Goal: Task Accomplishment & Management: Manage account settings

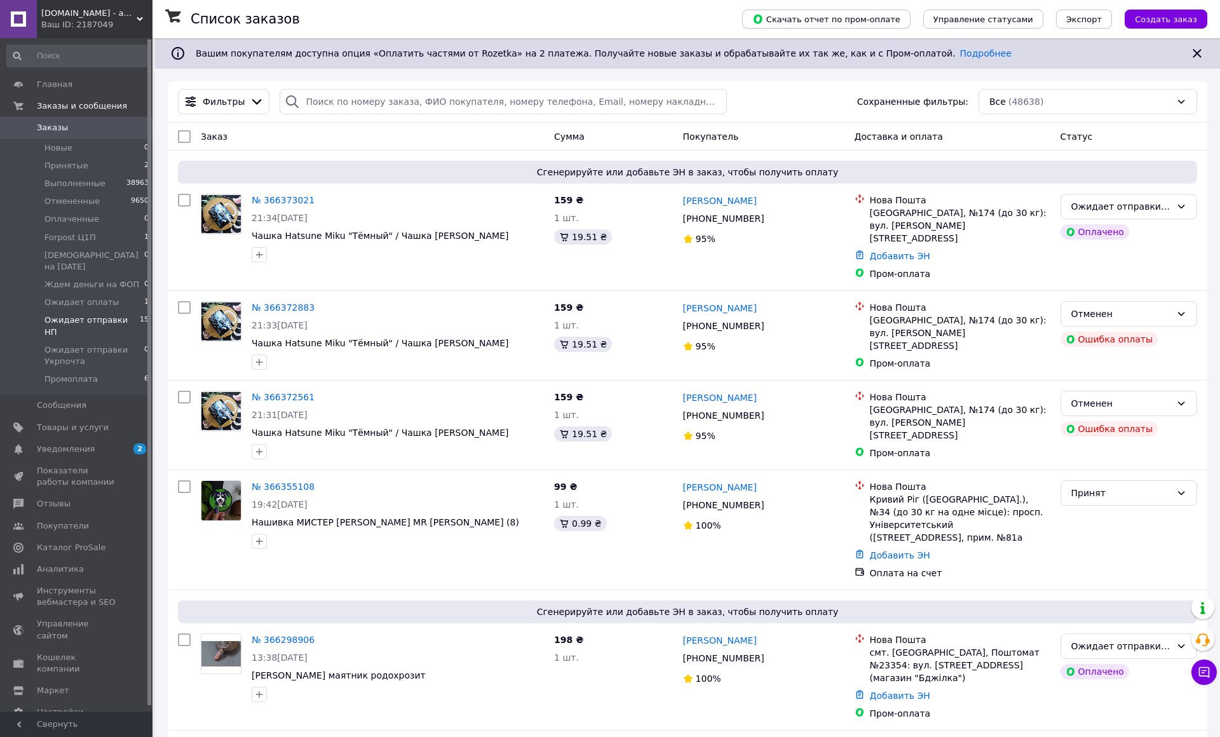
click at [129, 311] on li "Ожидает отправки НП 15" at bounding box center [78, 325] width 156 height 29
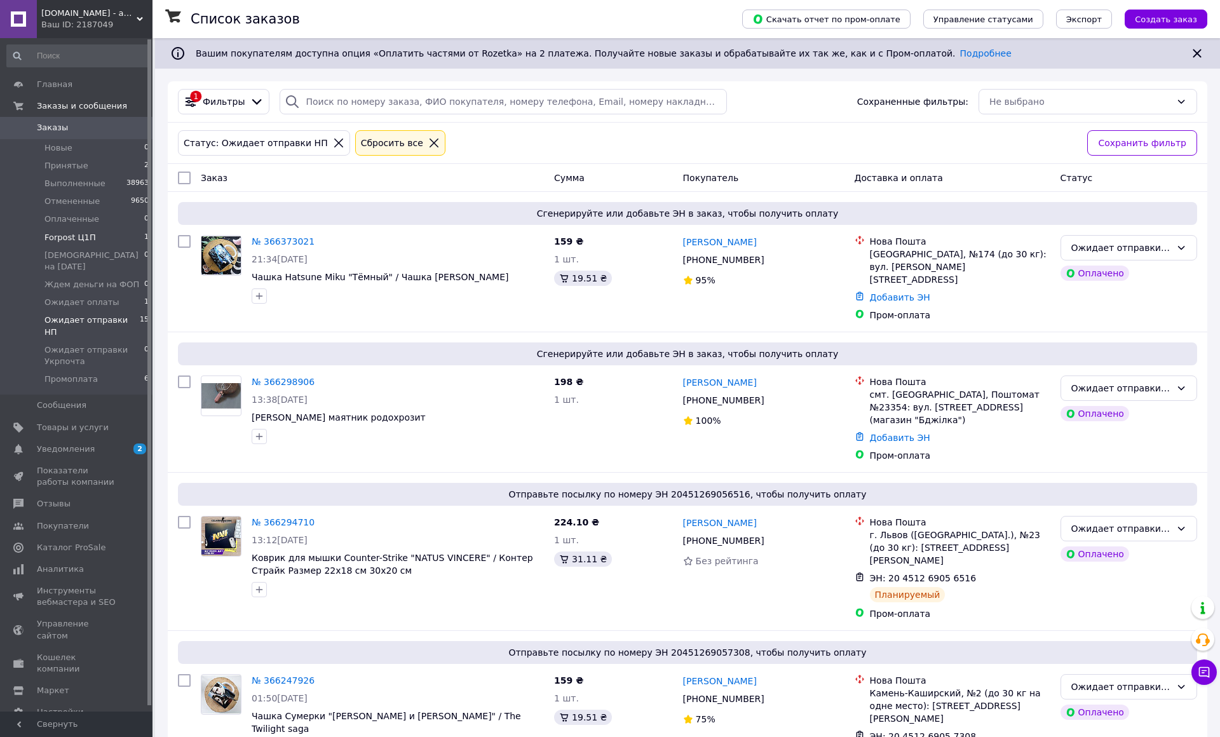
click at [106, 240] on li "Forpost Ц1П 1" at bounding box center [78, 238] width 156 height 18
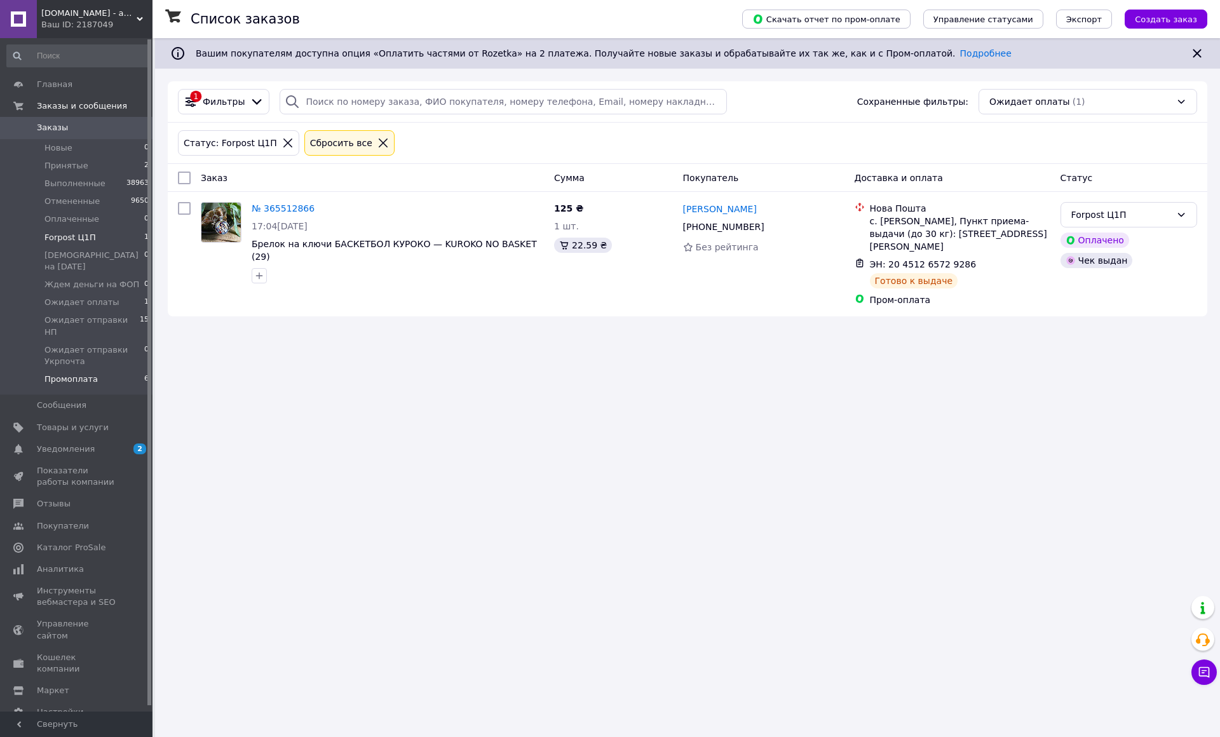
click at [104, 371] on li "Промоплата 6" at bounding box center [78, 383] width 156 height 24
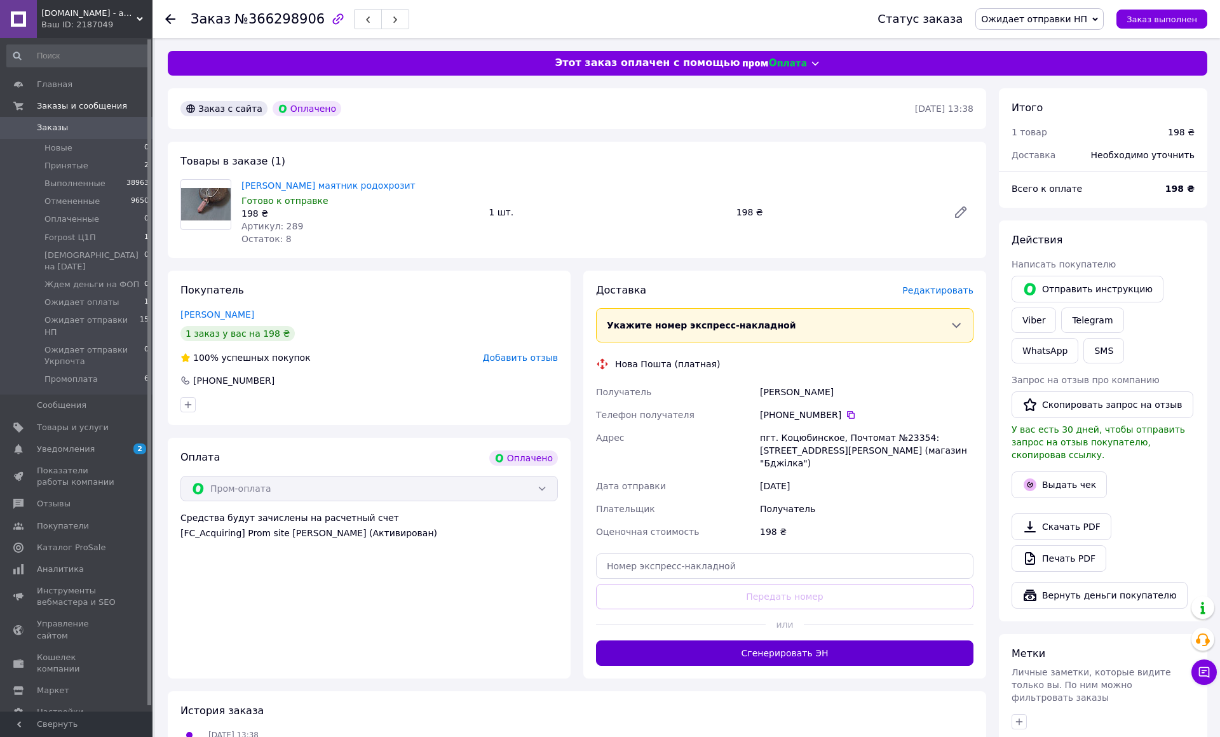
click at [909, 641] on button "Сгенерировать ЭН" at bounding box center [784, 653] width 377 height 25
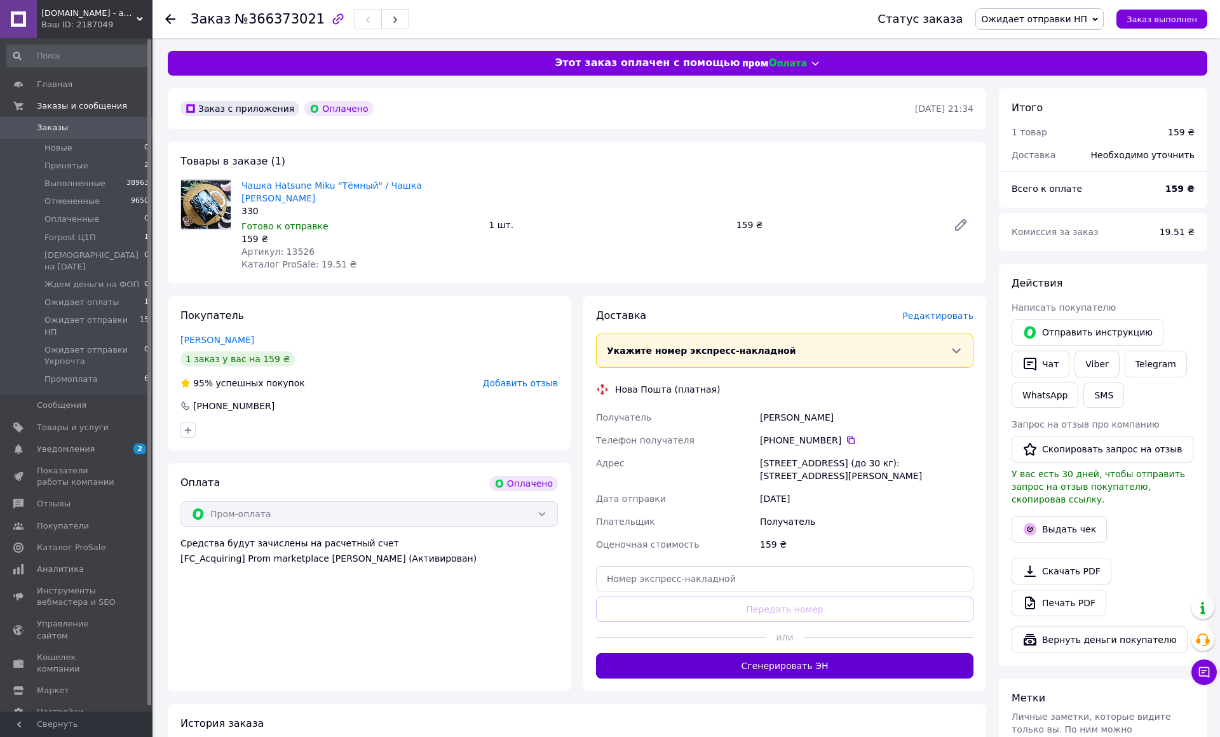
click at [901, 653] on button "Сгенерировать ЭН" at bounding box center [784, 665] width 377 height 25
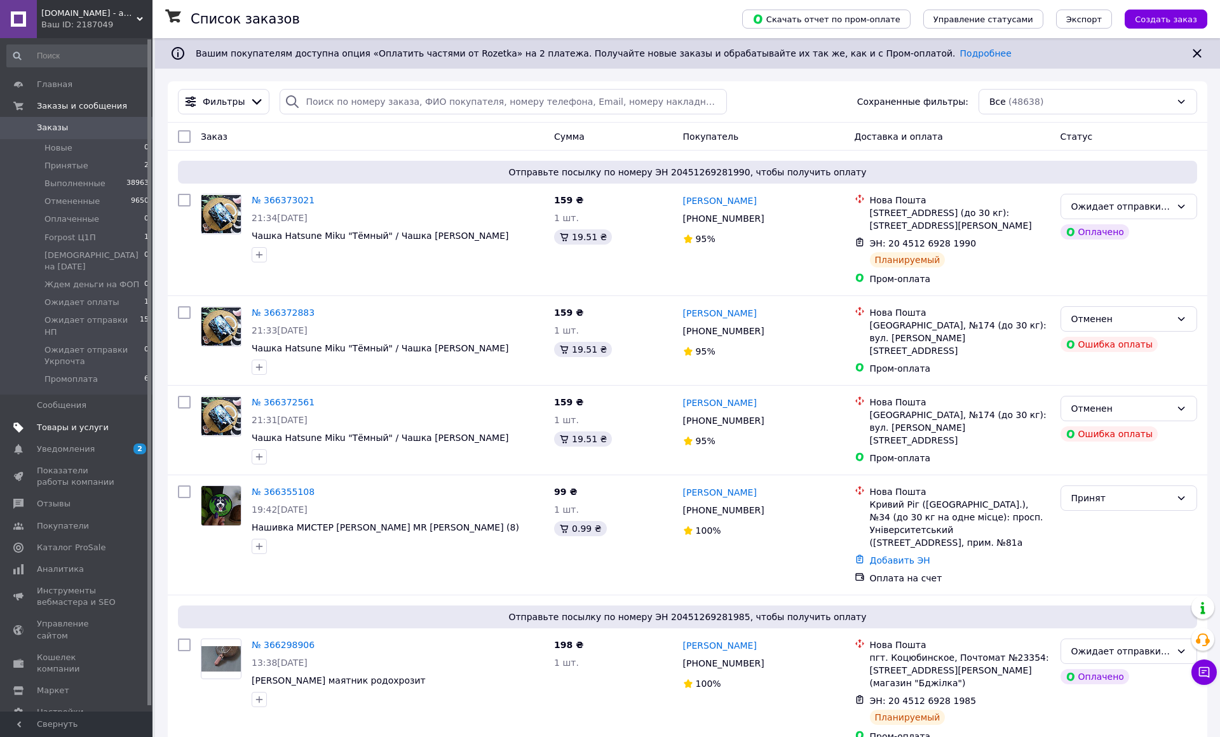
click at [71, 422] on span "Товары и услуги" at bounding box center [73, 427] width 72 height 11
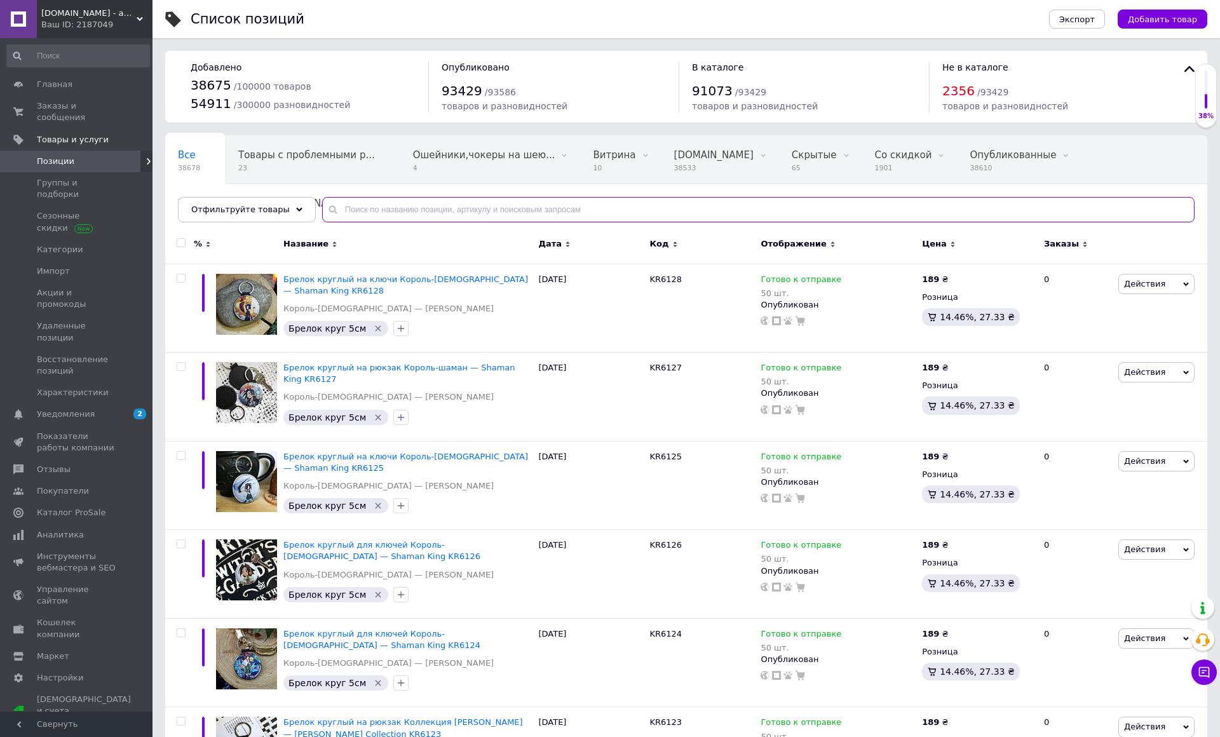
click at [357, 203] on input "text" at bounding box center [758, 209] width 873 height 25
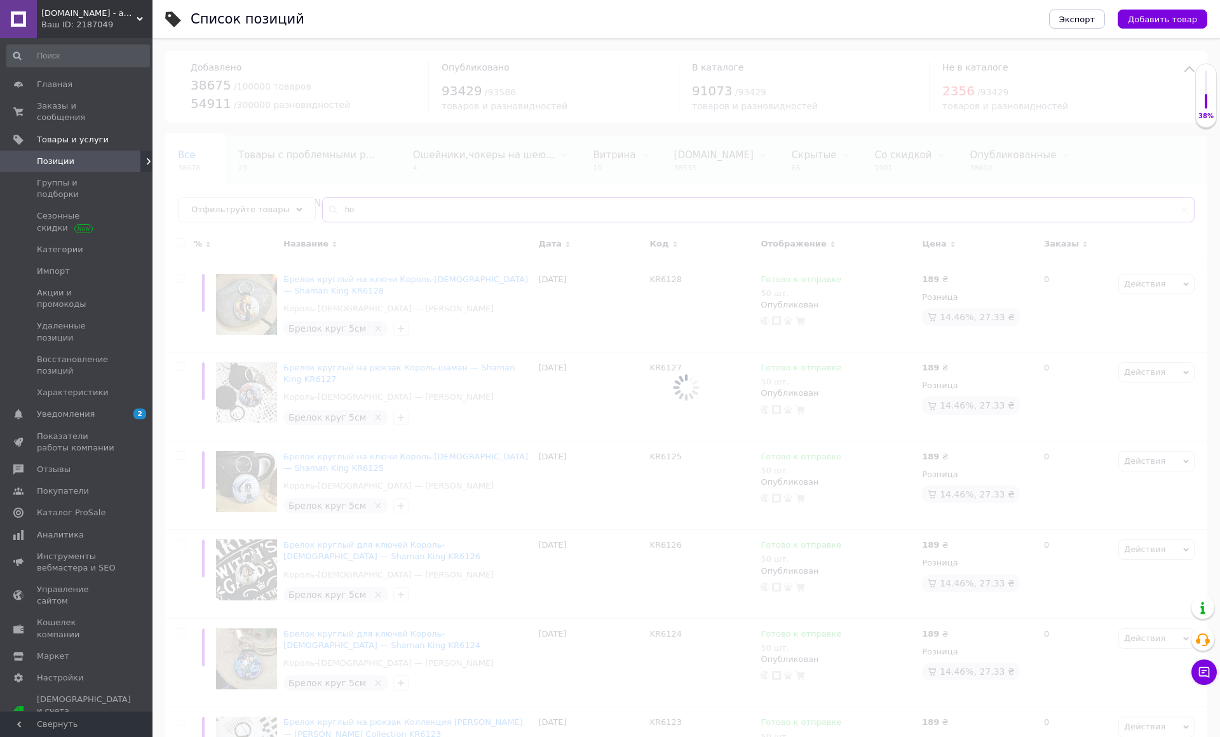
type input "ho"
click at [89, 29] on div "Ваш ID: 2187049" at bounding box center [96, 24] width 111 height 11
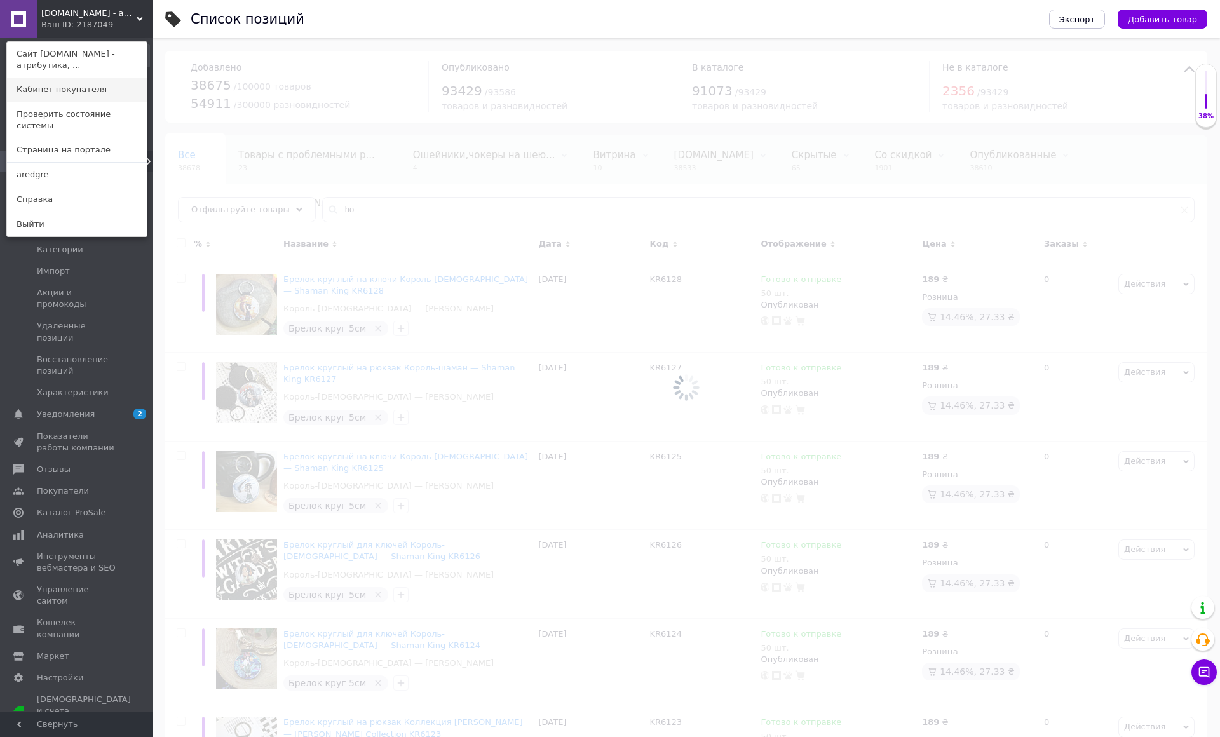
click at [93, 95] on link "Кабинет покупателя" at bounding box center [77, 90] width 140 height 24
